Goal: Information Seeking & Learning: Learn about a topic

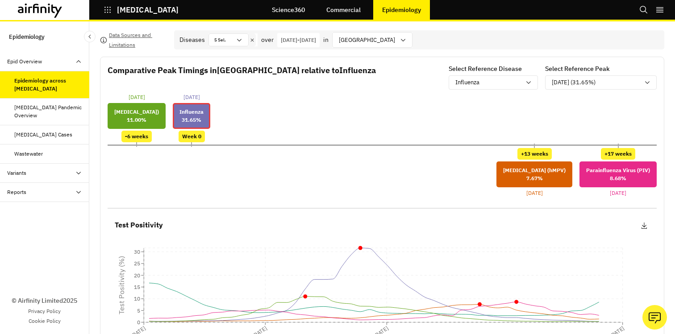
scroll to position [64, 0]
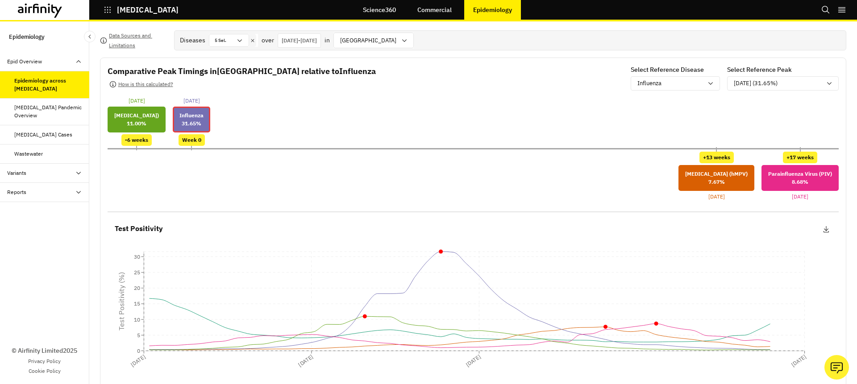
click at [317, 42] on p "[DATE] - [DATE]" at bounding box center [299, 41] width 35 height 8
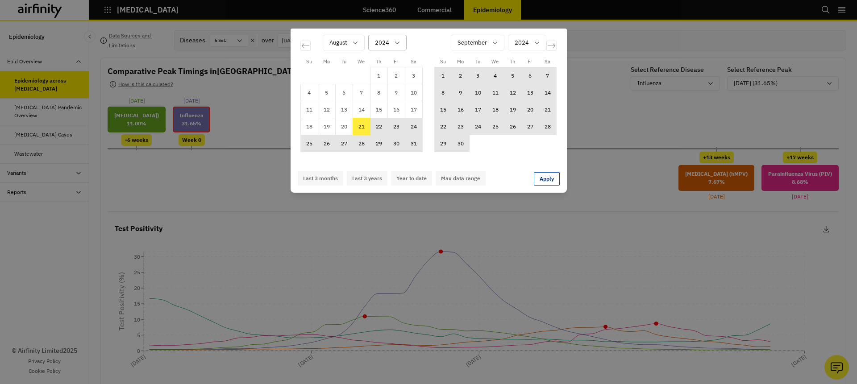
click at [390, 45] on div "2024" at bounding box center [381, 42] width 25 height 15
click at [513, 210] on div "Su Mo Tu We Th Fr Sa Su Mo Tu We Th Fr Sa [DATE] 1 2 3 4 5 6 7 8 9 10 11 12 13 …" at bounding box center [428, 192] width 857 height 384
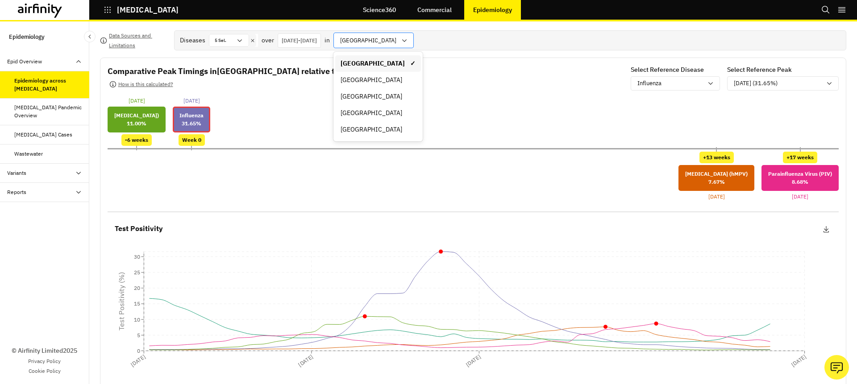
click at [396, 42] on div at bounding box center [368, 40] width 56 height 11
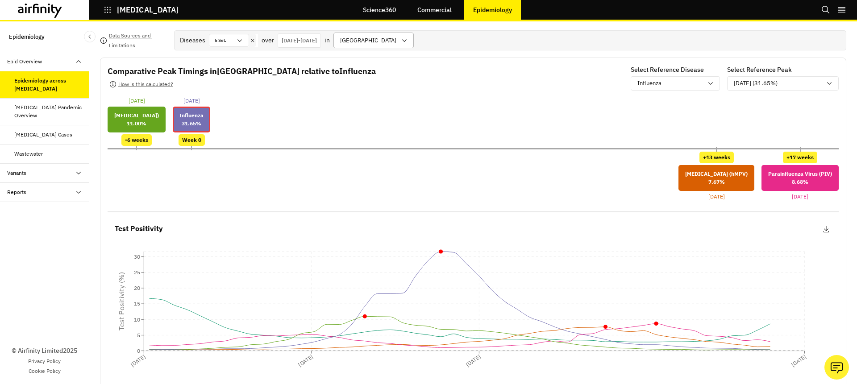
click at [396, 38] on div at bounding box center [368, 40] width 56 height 11
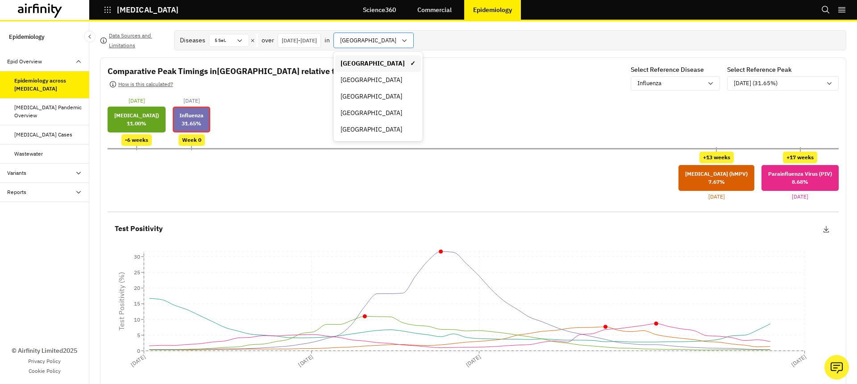
click at [396, 39] on div at bounding box center [368, 40] width 56 height 11
click at [396, 35] on div at bounding box center [368, 40] width 56 height 11
click at [399, 87] on div "[GEOGRAPHIC_DATA]" at bounding box center [378, 80] width 86 height 17
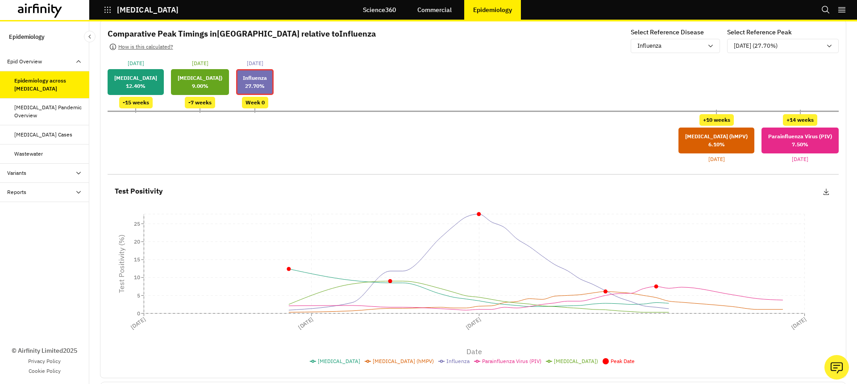
scroll to position [0, 0]
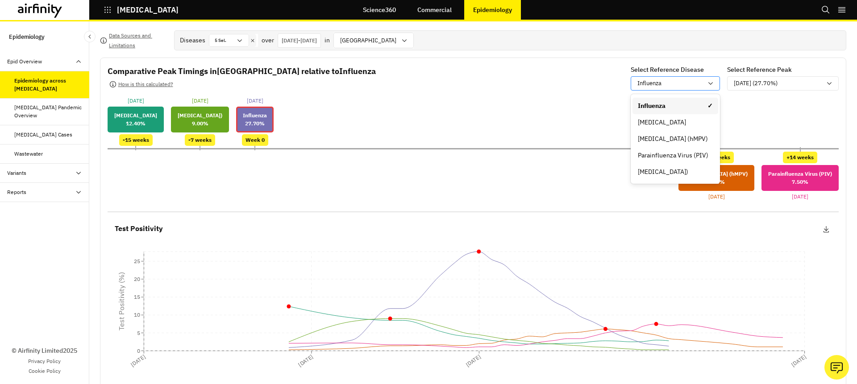
click at [642, 84] on p "Influenza" at bounding box center [649, 83] width 24 height 9
click at [571, 99] on div "[DATE] [MEDICAL_DATA] 12.40 % -15 weeks [DATE] [MEDICAL_DATA]) 9.00 % -7 weeks …" at bounding box center [473, 121] width 731 height 49
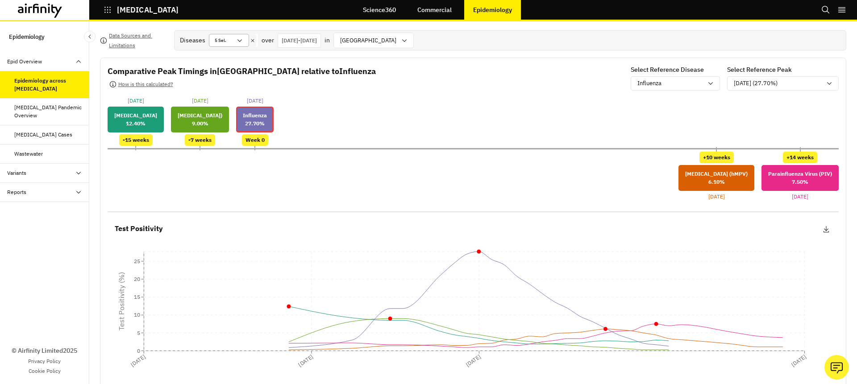
click at [240, 41] on icon at bounding box center [239, 40] width 7 height 7
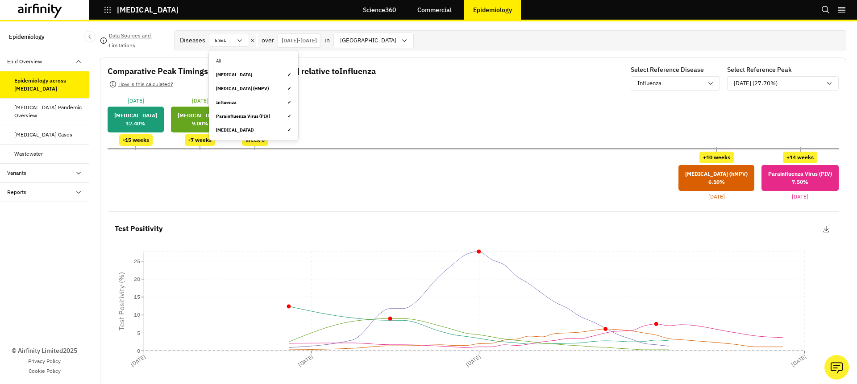
click at [249, 71] on div "[MEDICAL_DATA] ✓" at bounding box center [253, 74] width 75 height 7
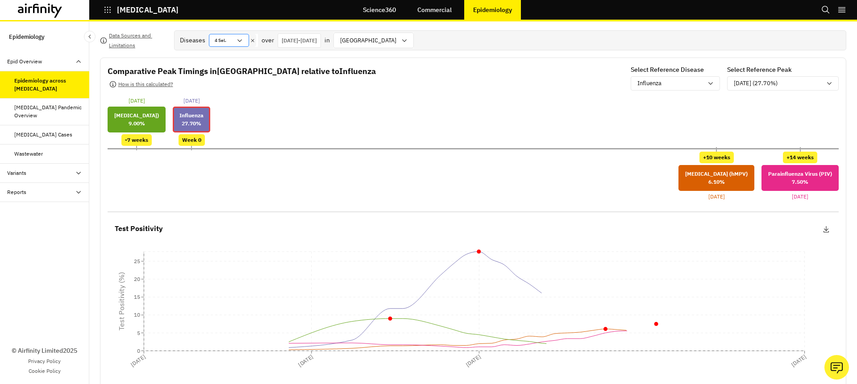
click at [241, 40] on icon at bounding box center [239, 40] width 7 height 7
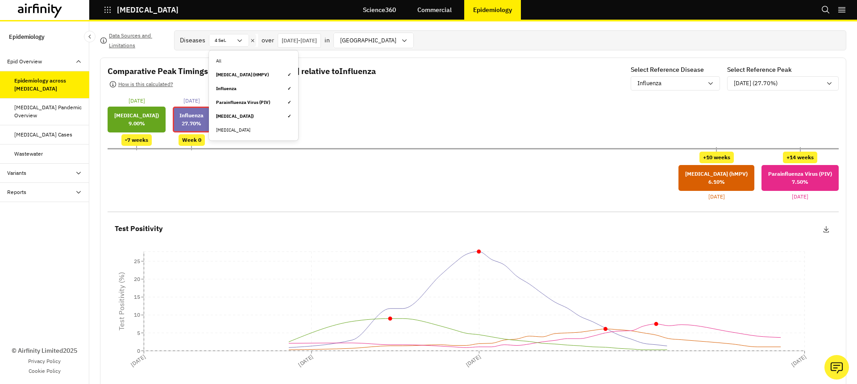
click at [254, 78] on div "[MEDICAL_DATA] (hMPV) ✓" at bounding box center [254, 75] width 86 height 14
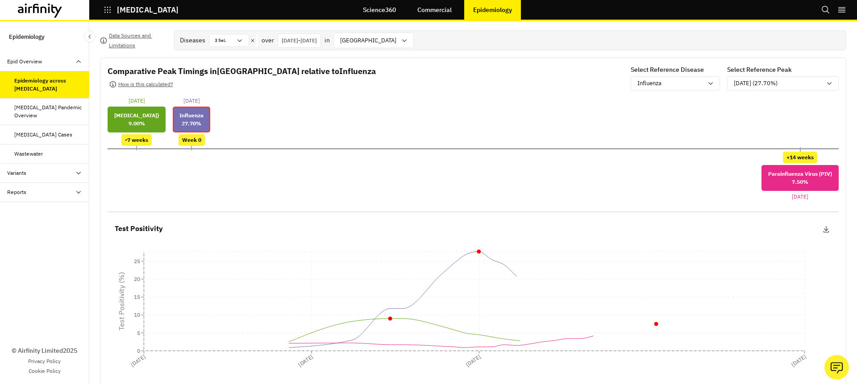
click at [241, 47] on div "Diseases option [MEDICAL_DATA] (hMPV), deselected. Select is focused ,type to r…" at bounding box center [298, 41] width 237 height 16
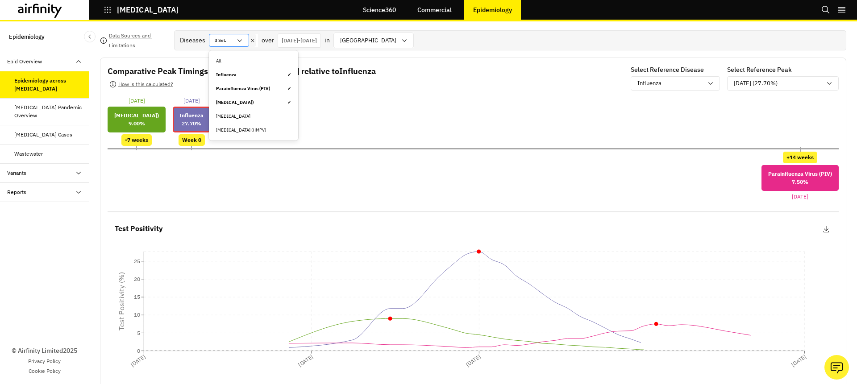
click at [236, 42] on icon at bounding box center [239, 40] width 7 height 7
click at [245, 74] on div "[MEDICAL_DATA] ✓" at bounding box center [253, 74] width 75 height 7
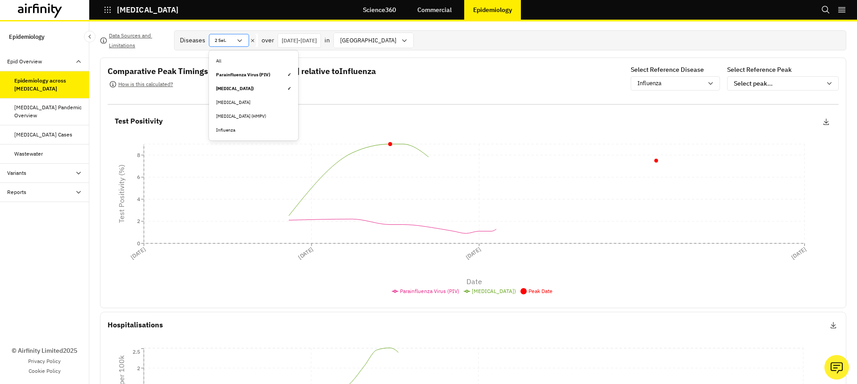
click at [244, 42] on div "2 Sel." at bounding box center [229, 40] width 40 height 13
click at [247, 76] on div "Parainfluenza Virus (PIV) ✓" at bounding box center [253, 74] width 75 height 7
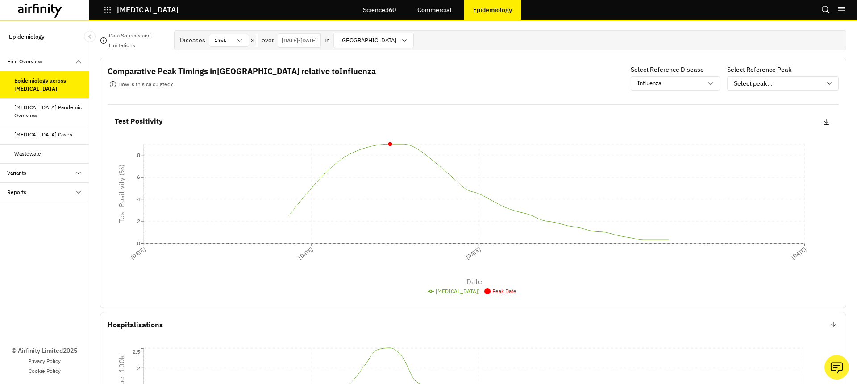
click at [253, 39] on icon at bounding box center [252, 40] width 6 height 7
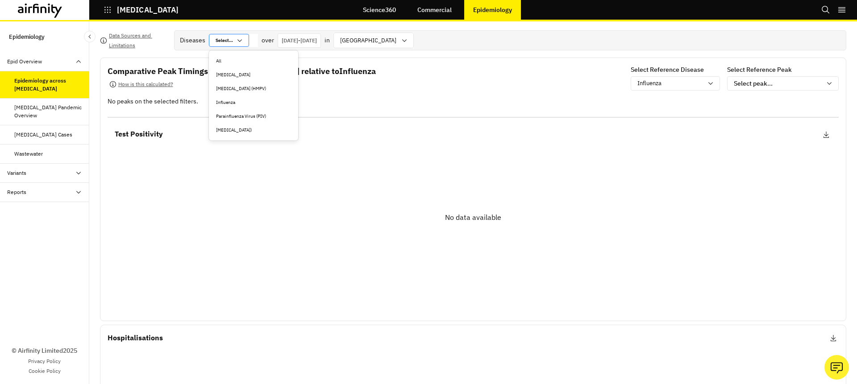
click at [241, 39] on icon at bounding box center [239, 40] width 4 height 3
click at [254, 116] on div "Parainfluenza Virus (PIV)" at bounding box center [253, 116] width 75 height 7
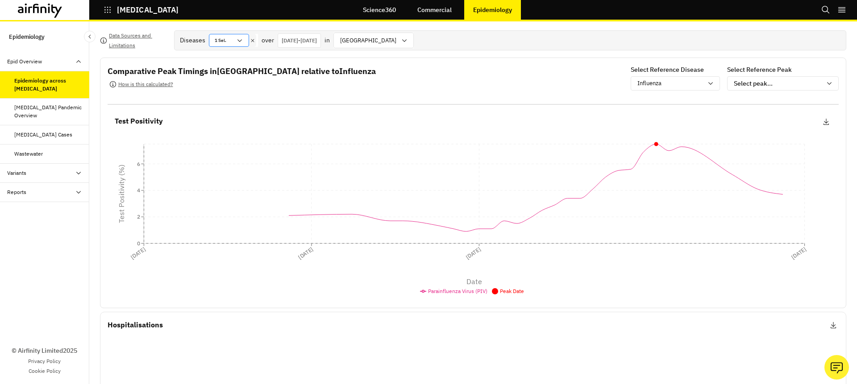
click at [239, 39] on icon at bounding box center [239, 40] width 7 height 7
click at [248, 87] on div "[MEDICAL_DATA]" at bounding box center [253, 88] width 75 height 7
click at [242, 47] on div "Diseases option [MEDICAL_DATA], selected. Select is focused ,type to refine lis…" at bounding box center [298, 41] width 237 height 16
click at [242, 41] on icon at bounding box center [239, 40] width 7 height 7
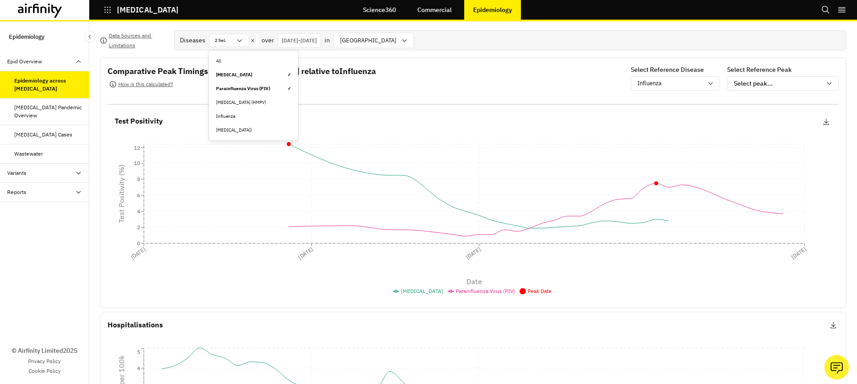
click at [270, 72] on div "[MEDICAL_DATA] ✓" at bounding box center [253, 74] width 75 height 7
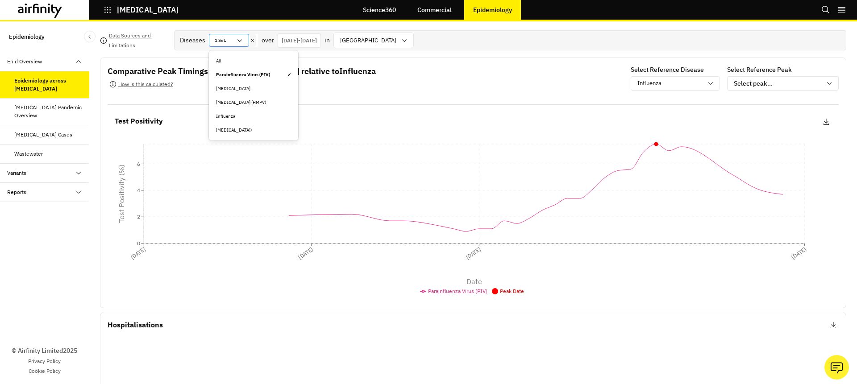
click at [236, 41] on icon at bounding box center [239, 40] width 7 height 7
click at [249, 75] on div "Parainfluenza Virus (PIV) ✓" at bounding box center [253, 74] width 75 height 7
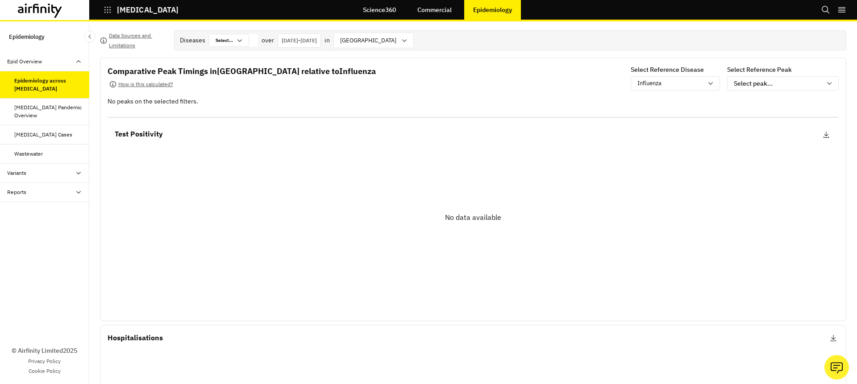
click at [238, 49] on div "Diseases option Parainfluenza Virus (PIV), deselected. Select is focused ,type …" at bounding box center [510, 40] width 672 height 20
click at [238, 43] on icon at bounding box center [239, 40] width 7 height 7
click at [238, 80] on div "[MEDICAL_DATA]" at bounding box center [254, 75] width 86 height 14
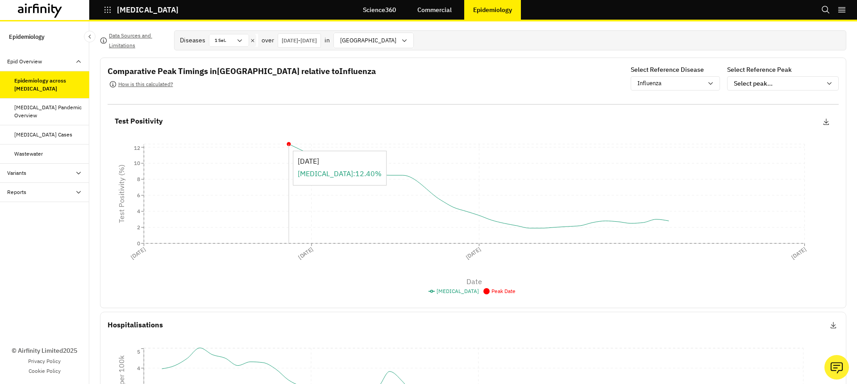
click at [293, 151] on icon "[DATE] [DATE] [DATE] [DATE] Date 0 2 4 6 8 10 12 Test Positivity (%)" at bounding box center [470, 204] width 724 height 121
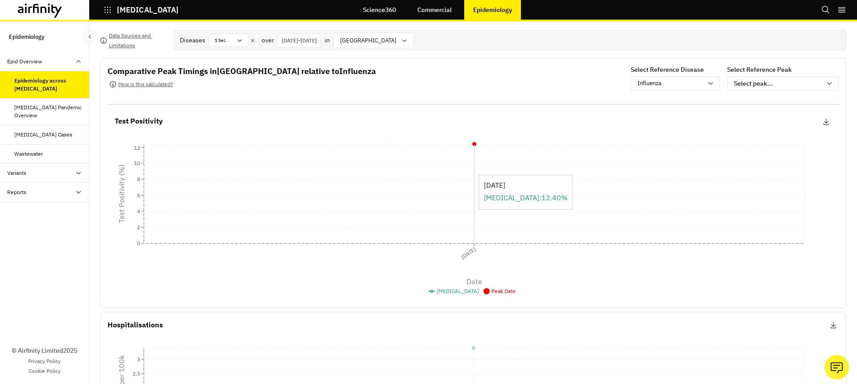
click at [519, 170] on icon "[DATE] Date 0 2 4 6 8 10 12 Test Positivity (%)" at bounding box center [470, 204] width 724 height 121
click at [317, 41] on p "[DATE] - [DATE]" at bounding box center [299, 41] width 35 height 8
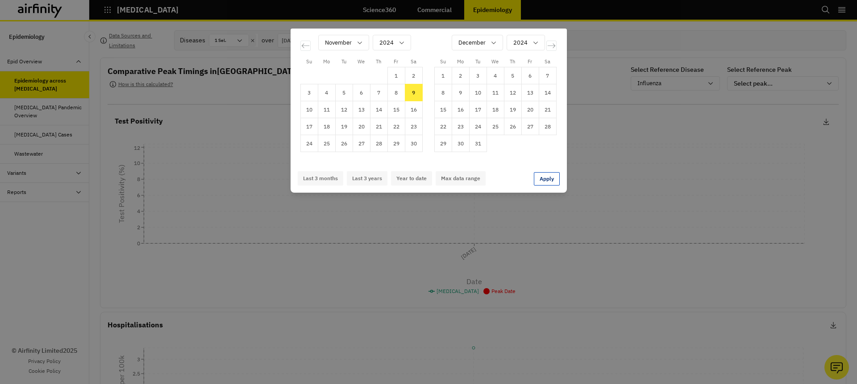
click at [596, 182] on div "Su Mo Tu We Th Fr Sa Su Mo Tu We Th Fr Sa [DATE] 1 2 3 4 5 6 7 8 9 10 11 12 13 …" at bounding box center [428, 192] width 857 height 384
